Goal: Check status: Check status

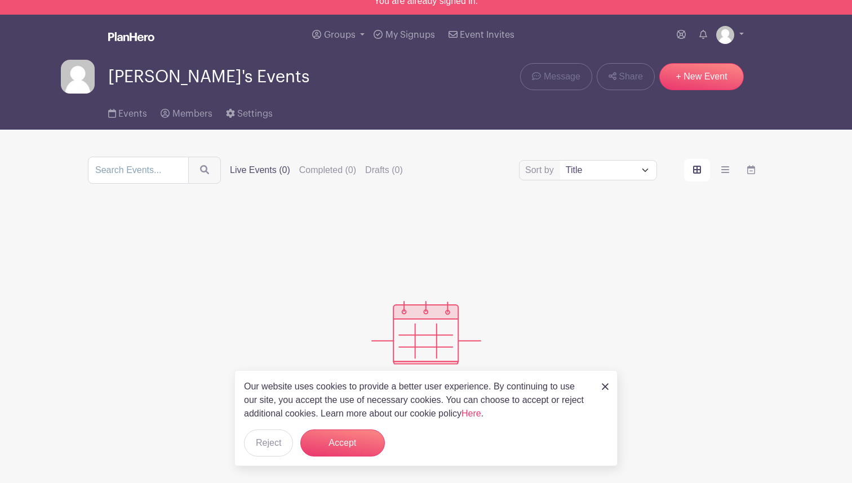
scroll to position [42, 0]
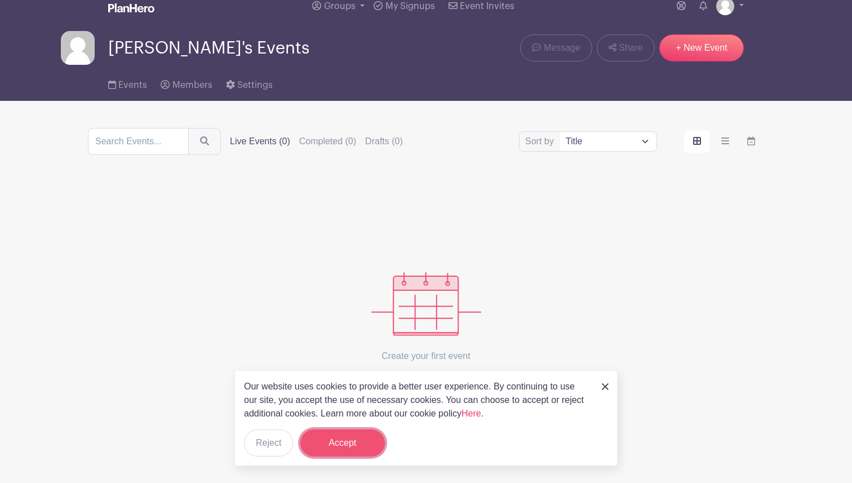
click at [346, 448] on button "Accept" at bounding box center [342, 442] width 84 height 27
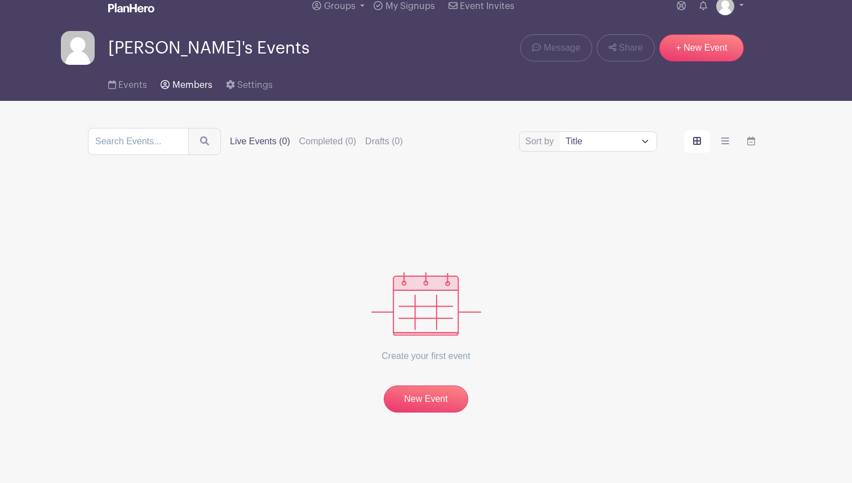
scroll to position [0, 0]
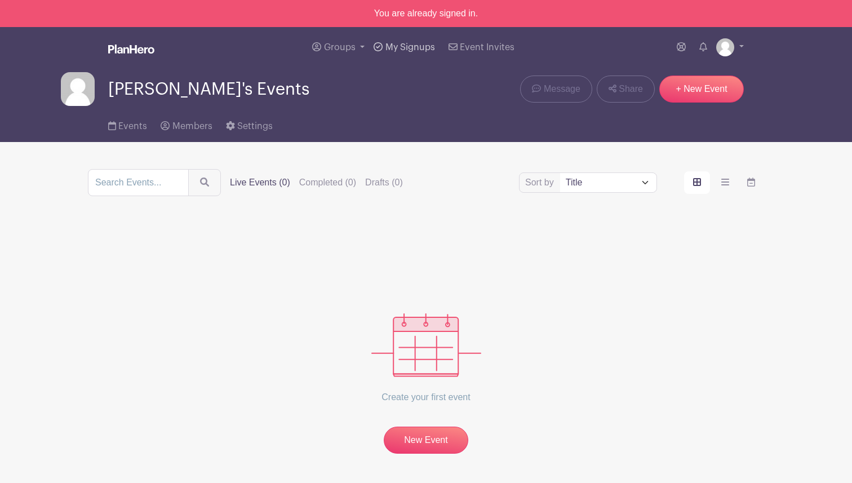
click at [406, 51] on span "My Signups" at bounding box center [410, 47] width 50 height 9
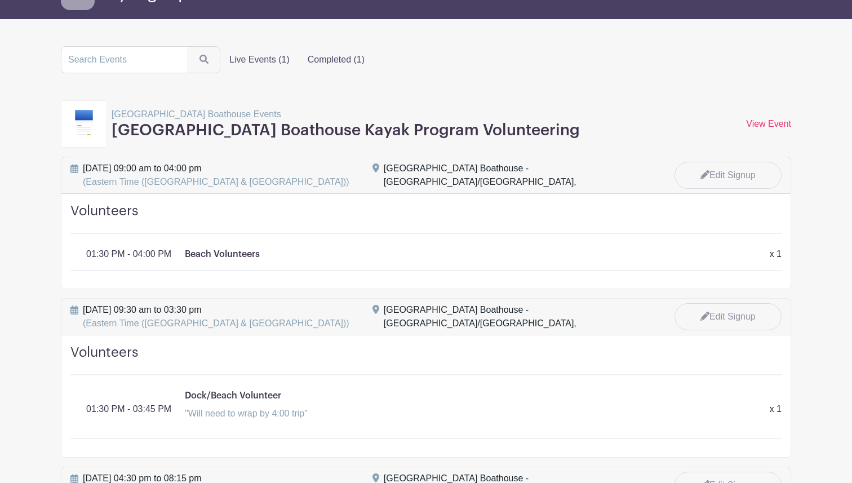
scroll to position [74, 0]
click at [151, 215] on h4 "Volunteers" at bounding box center [425, 217] width 711 height 31
click at [438, 177] on div "[GEOGRAPHIC_DATA] Boathouse - [GEOGRAPHIC_DATA]/[GEOGRAPHIC_DATA]," at bounding box center [518, 174] width 268 height 27
click at [372, 129] on h3 "[GEOGRAPHIC_DATA] Boathouse Kayak Program Volunteering" at bounding box center [346, 130] width 468 height 19
click at [767, 121] on link "View Event" at bounding box center [768, 123] width 45 height 10
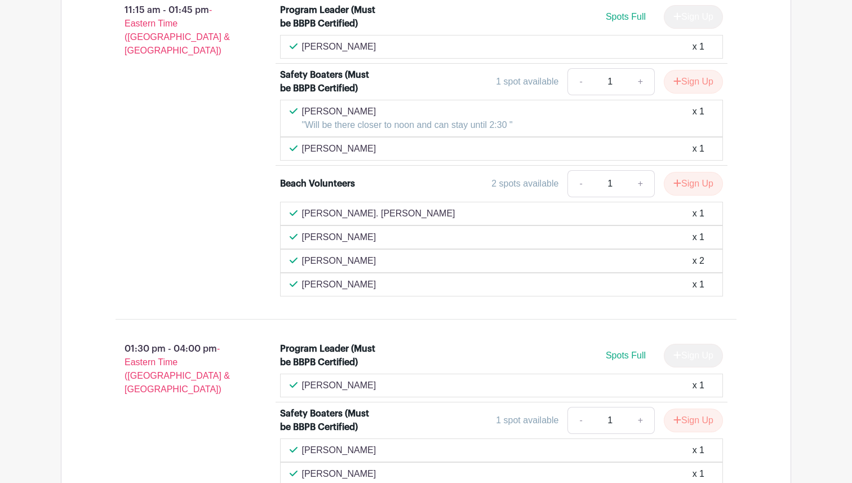
scroll to position [1320, 0]
